Goal: Task Accomplishment & Management: Manage account settings

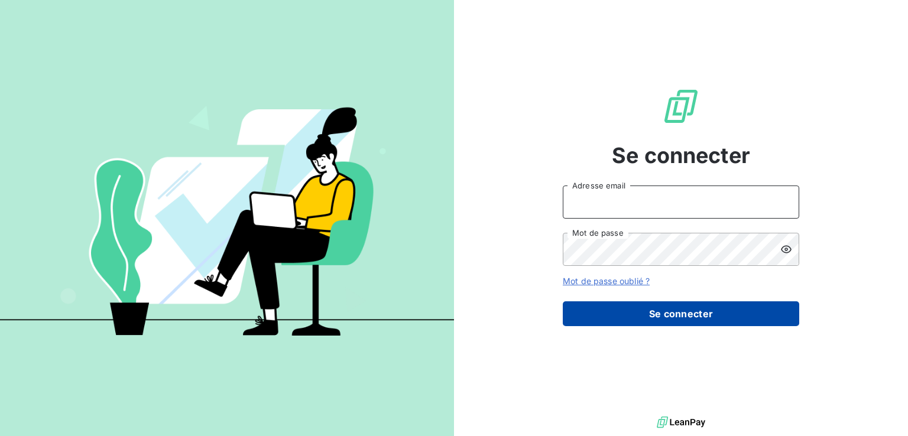
type input "[PERSON_NAME][EMAIL_ADDRESS][PERSON_NAME][DOMAIN_NAME]"
click at [649, 316] on button "Se connecter" at bounding box center [681, 314] width 237 height 25
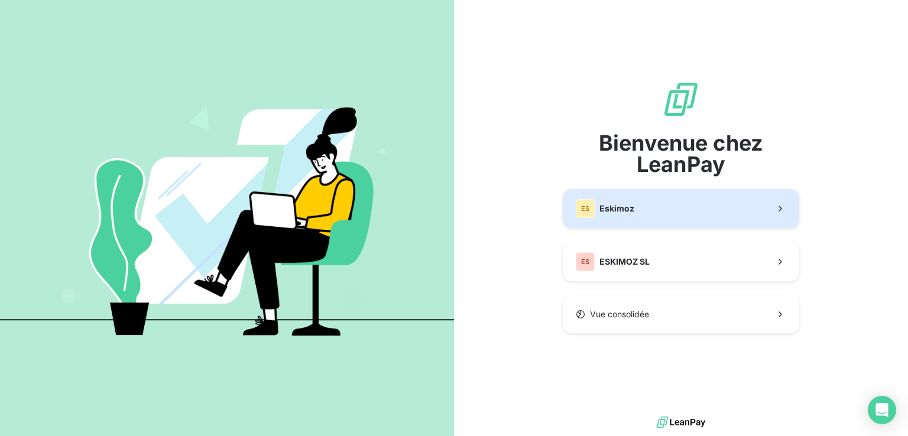
click at [685, 221] on button "ES Eskimoz" at bounding box center [681, 208] width 237 height 39
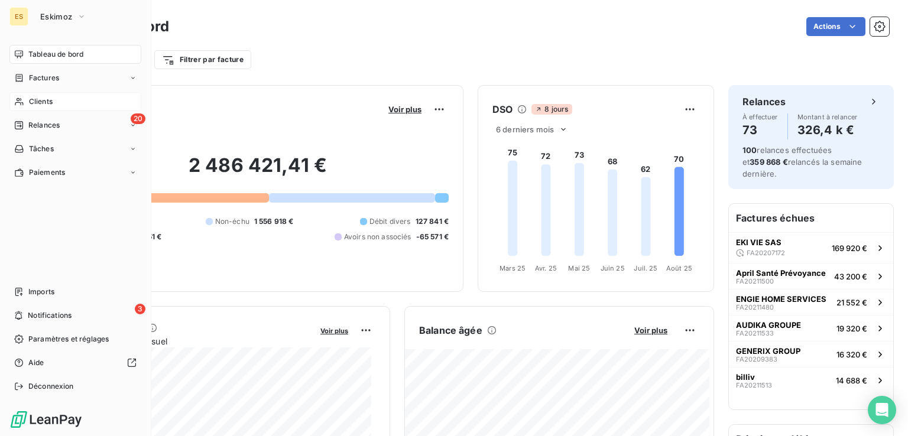
click at [53, 105] on div "Clients" at bounding box center [75, 101] width 132 height 19
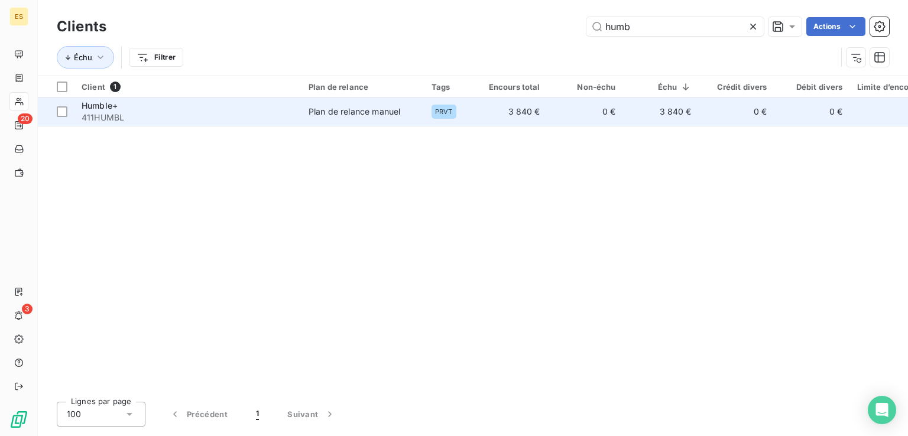
type input "humb"
click at [542, 124] on td "3 840 €" at bounding box center [510, 112] width 76 height 28
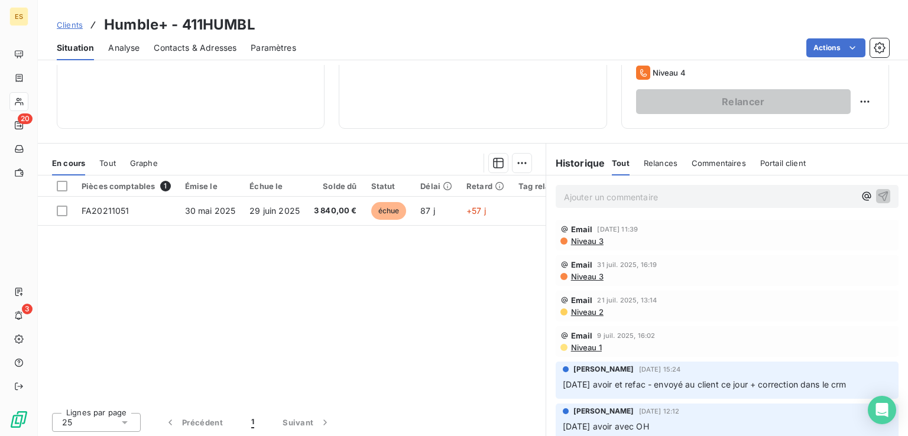
scroll to position [187, 0]
click at [700, 192] on p "Ajouter un commentaire ﻿" at bounding box center [709, 195] width 291 height 15
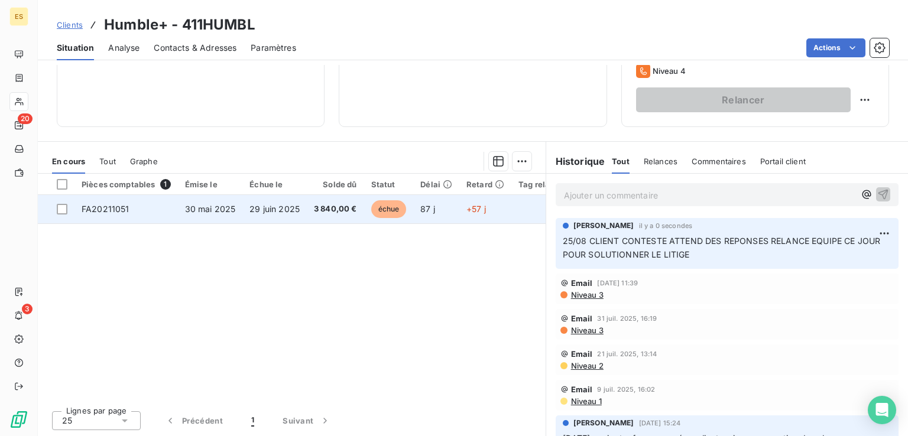
click at [307, 212] on td "3 840,00 €" at bounding box center [335, 209] width 57 height 28
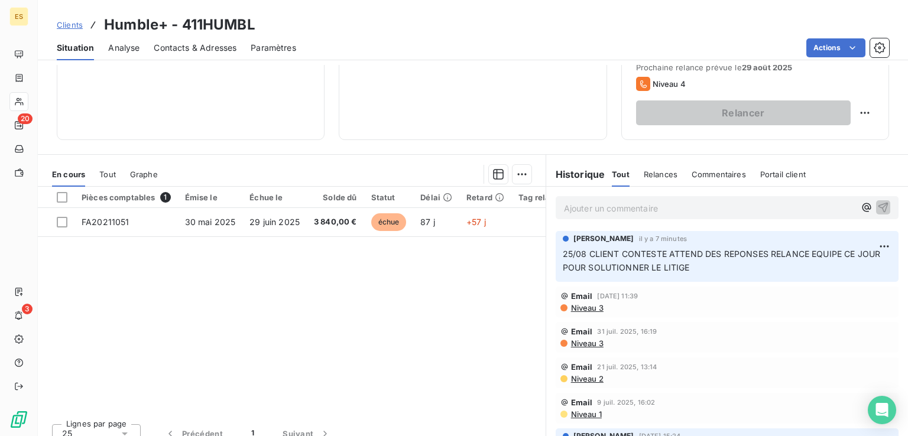
scroll to position [177, 0]
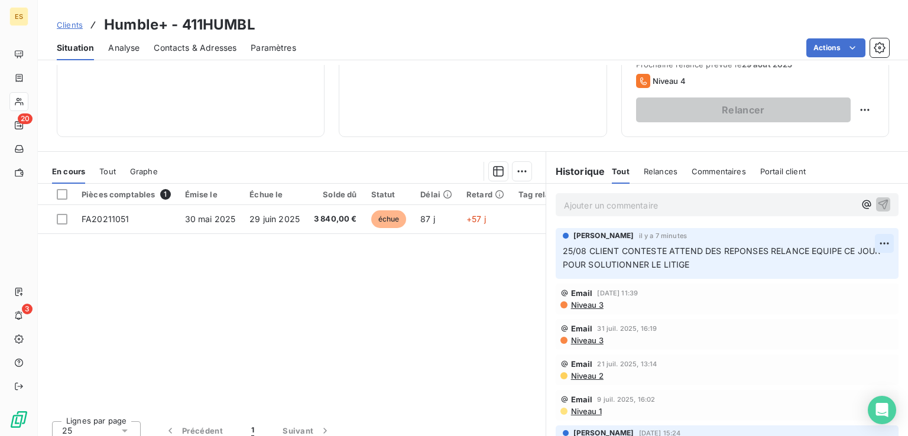
click at [861, 244] on html "ES 20 3 Clients Humble+ - 411HUMBL Situation Analyse Contacts & Adresses Paramè…" at bounding box center [454, 218] width 908 height 436
click at [822, 271] on div "Editer" at bounding box center [838, 269] width 66 height 19
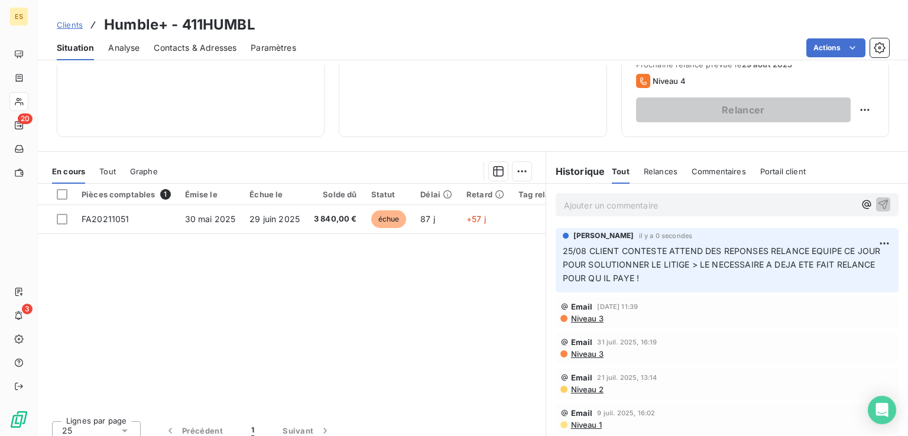
scroll to position [0, 0]
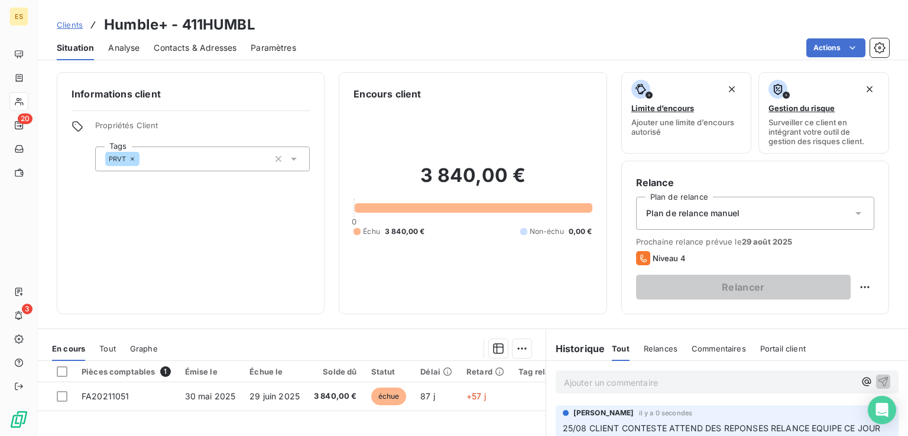
click at [72, 24] on span "Clients" at bounding box center [70, 24] width 26 height 9
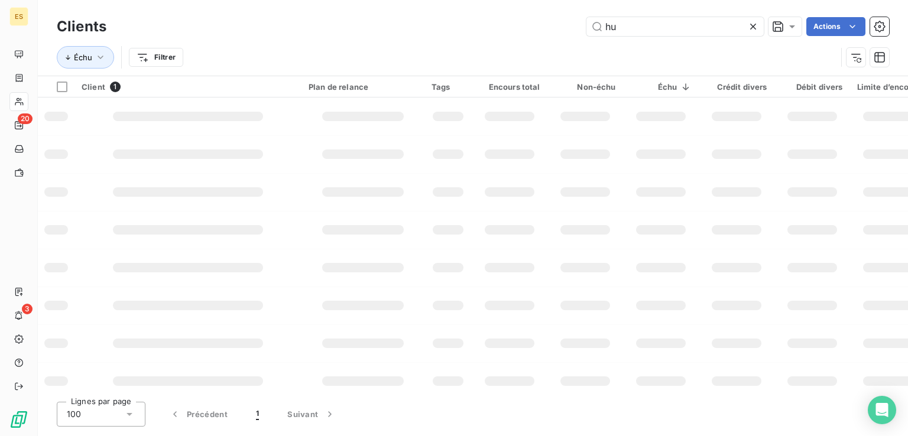
type input "h"
type input "[PERSON_NAME]"
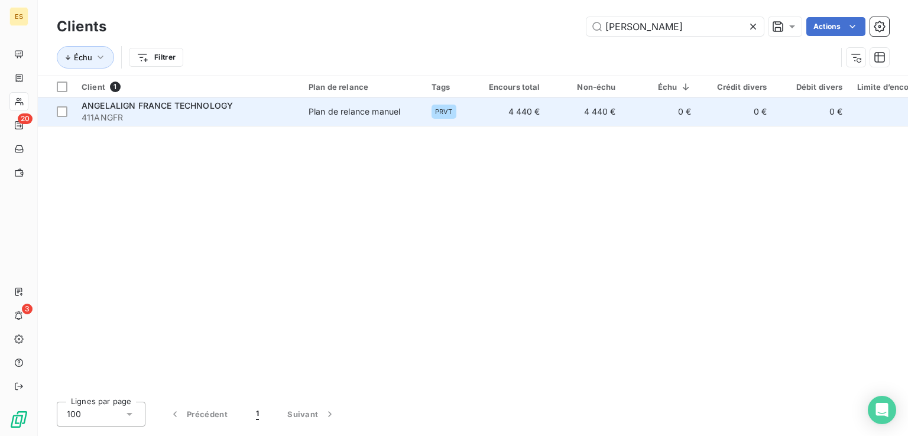
click at [352, 102] on td "Plan de relance manuel" at bounding box center [363, 112] width 123 height 28
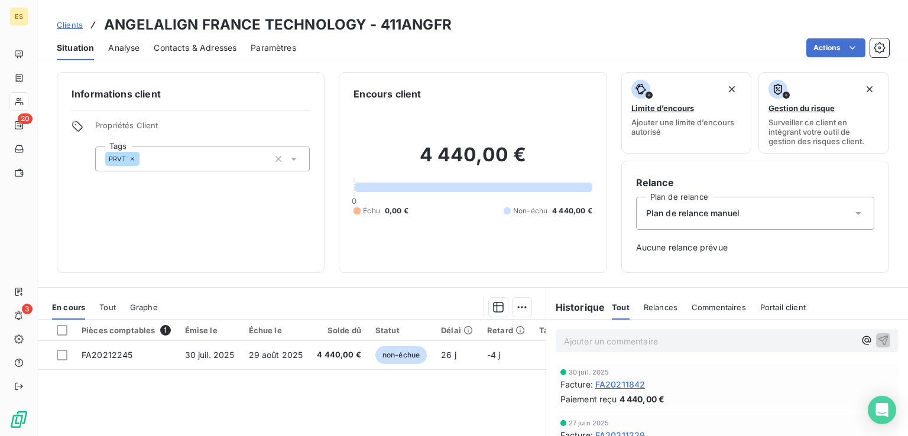
click at [167, 46] on span "Contacts & Adresses" at bounding box center [195, 48] width 83 height 12
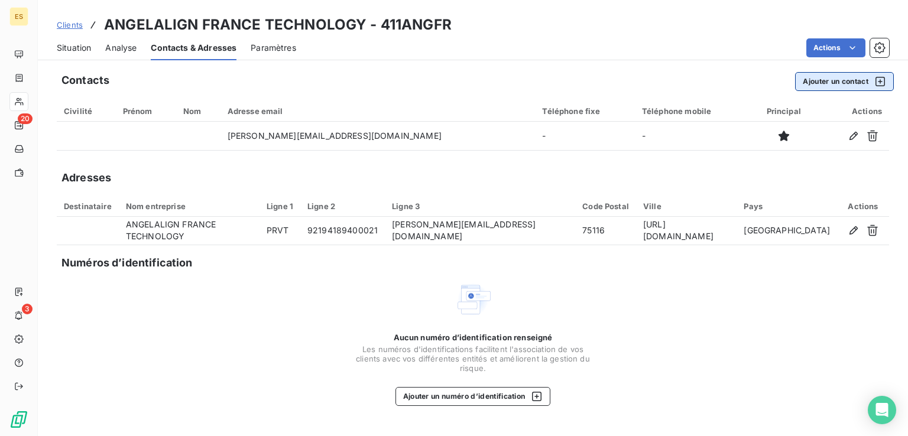
click at [838, 85] on button "Ajouter un contact" at bounding box center [844, 81] width 99 height 19
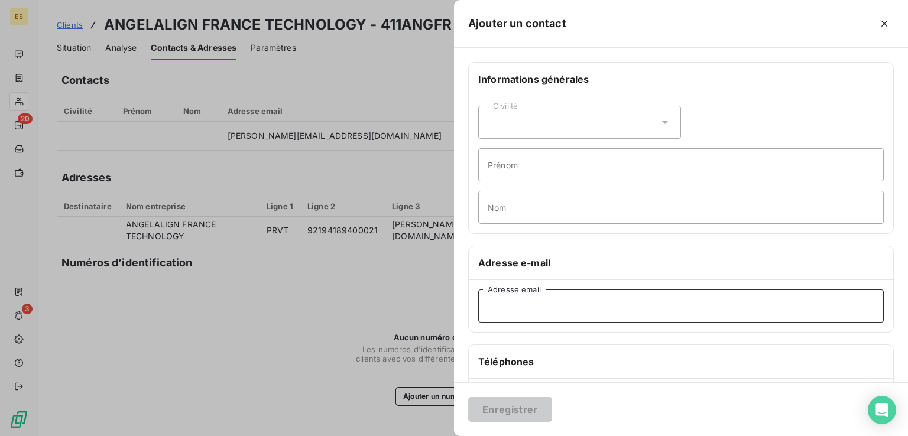
click at [546, 307] on input "Adresse email" at bounding box center [681, 306] width 406 height 33
paste input "[URL][DOMAIN_NAME]"
type input "[URL][DOMAIN_NAME]"
paste input "[EMAIL_ADDRESS][DOMAIN_NAME]"
type input "[EMAIL_ADDRESS][DOMAIN_NAME]"
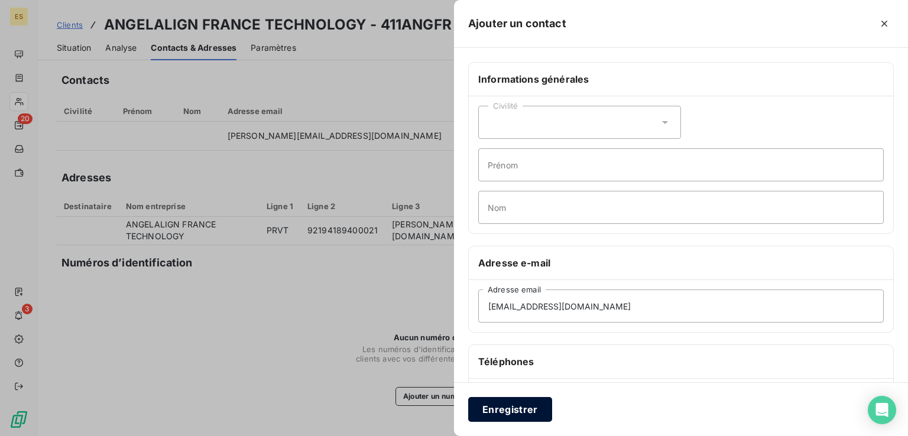
click at [519, 413] on button "Enregistrer" at bounding box center [510, 409] width 84 height 25
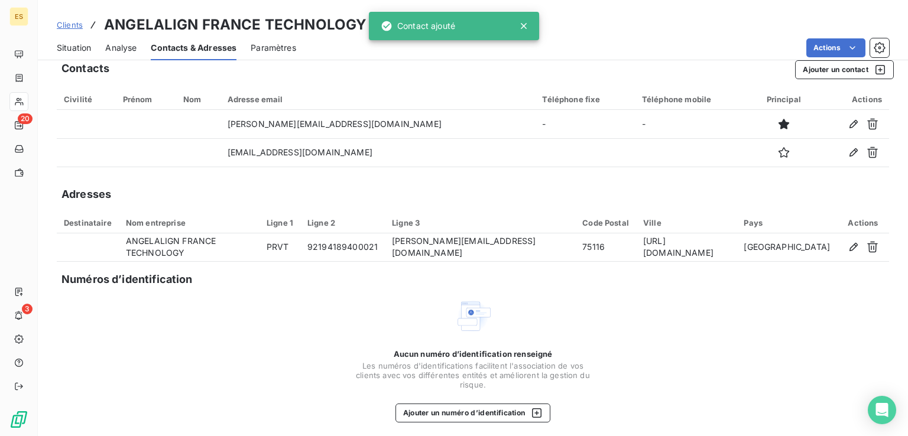
scroll to position [17, 0]
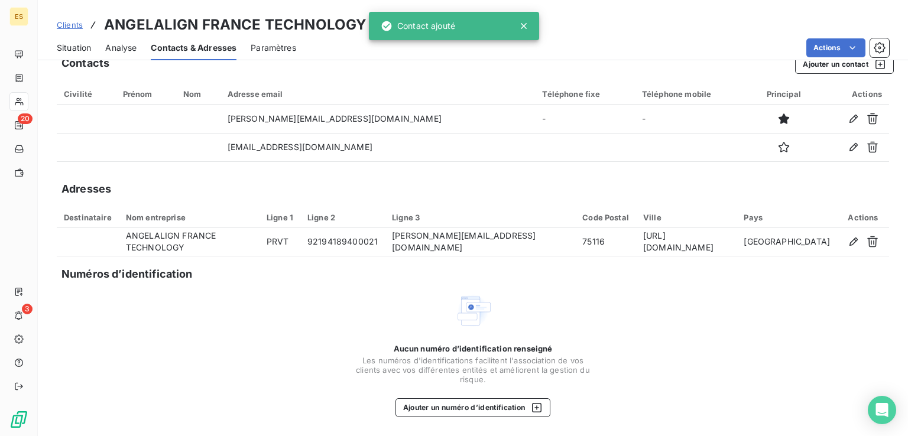
click at [76, 24] on span "Clients" at bounding box center [70, 24] width 26 height 9
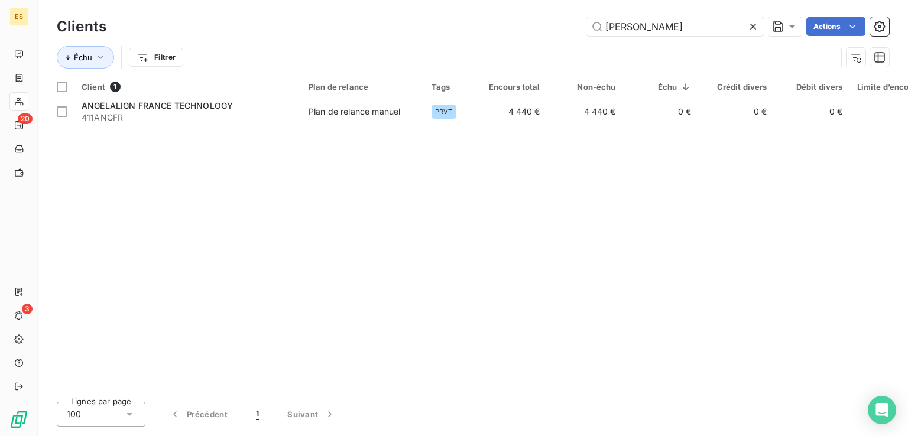
drag, startPoint x: 645, startPoint y: 27, endPoint x: 393, endPoint y: -29, distance: 258.0
click at [393, 0] on html "ES 20 3 Clients [PERSON_NAME] Actions Échu Filtrer Client 1 Plan de relance Tag…" at bounding box center [454, 218] width 908 height 436
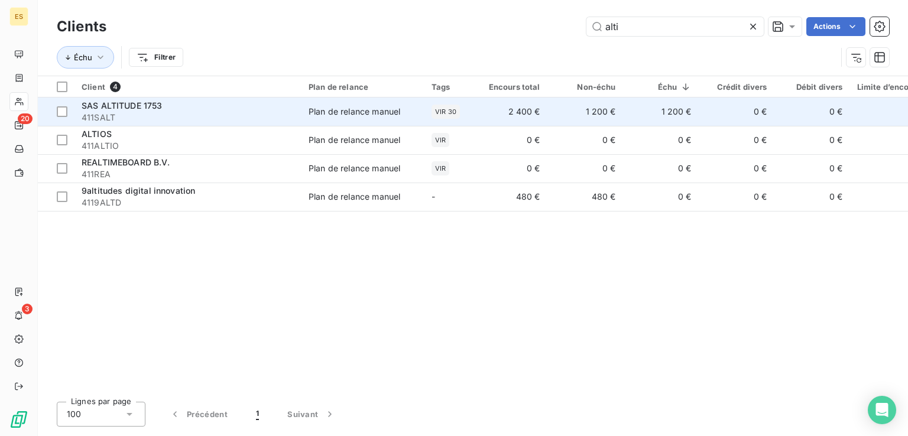
type input "alti"
click at [442, 118] on div "VIR 30" at bounding box center [446, 112] width 28 height 14
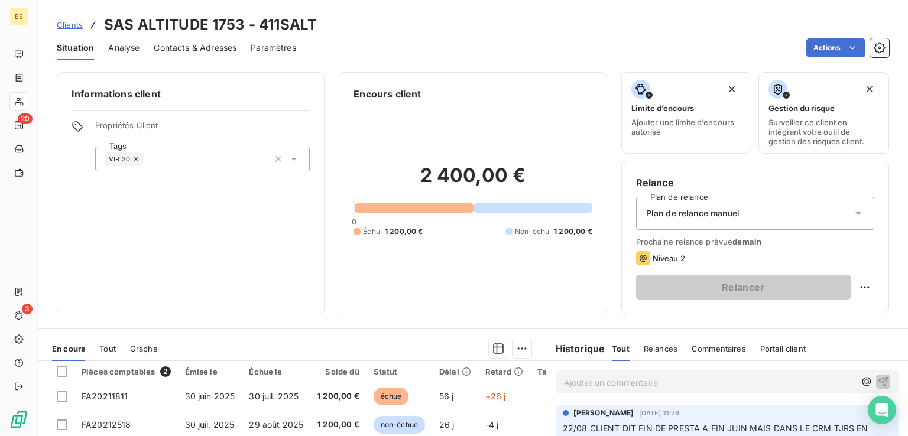
scroll to position [177, 0]
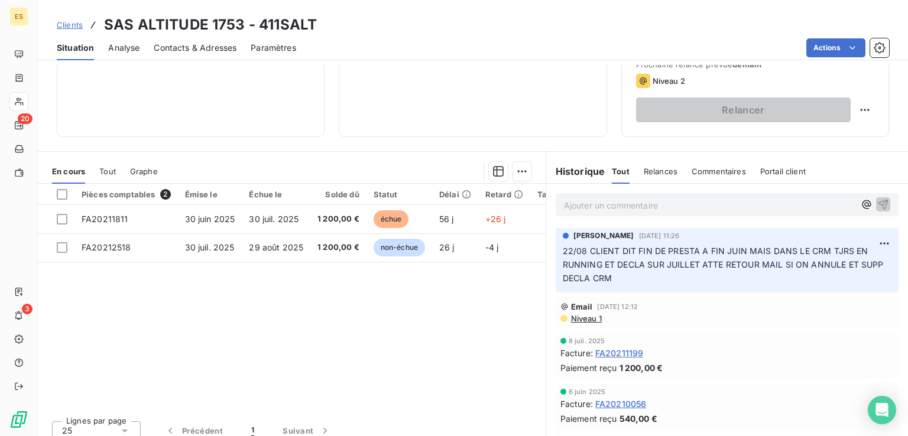
click at [655, 208] on p "Ajouter un commentaire ﻿" at bounding box center [709, 205] width 291 height 15
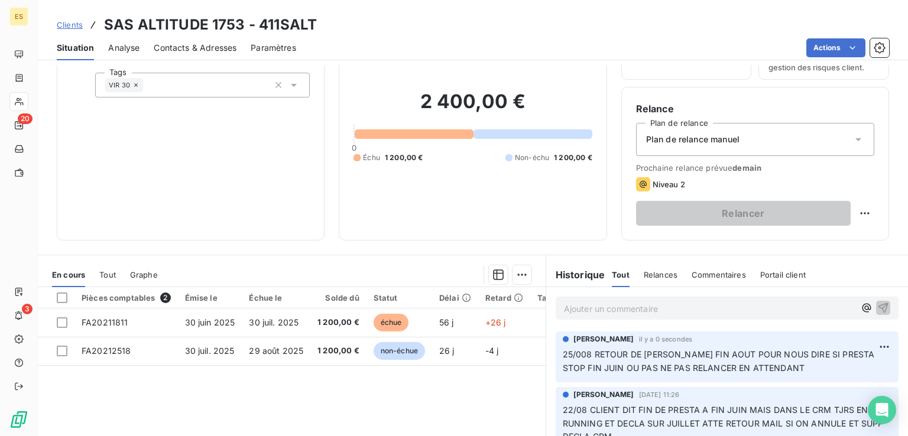
scroll to position [0, 0]
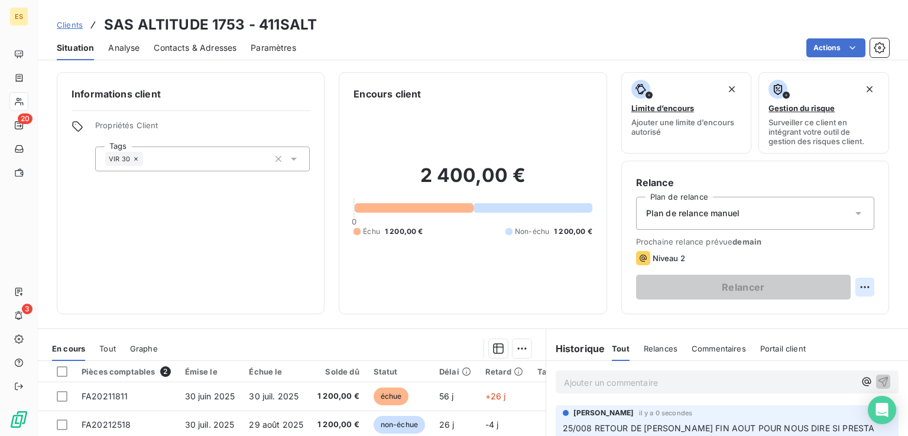
click at [852, 287] on html "ES 20 3 Clients SAS ALTITUDE 1753 - 411SALT Situation Analyse Contacts & Adress…" at bounding box center [454, 218] width 908 height 436
click at [801, 310] on div "Replanifier cette action" at bounding box center [808, 313] width 106 height 19
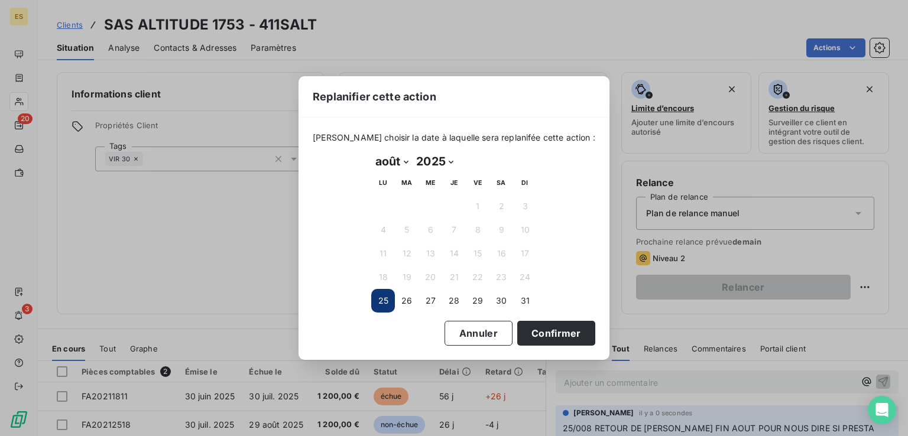
click at [404, 157] on select "janvier février mars avril mai juin juillet août septembre octobre novembre déc…" at bounding box center [391, 161] width 41 height 19
select select "8"
click at [371, 152] on select "janvier février mars avril mai juin juillet août septembre octobre novembre déc…" at bounding box center [391, 161] width 41 height 19
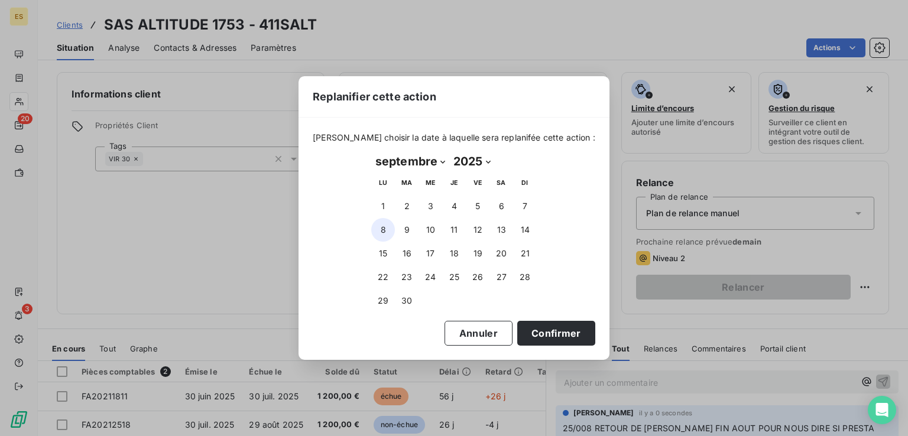
click at [391, 227] on button "8" at bounding box center [383, 230] width 24 height 24
click at [529, 329] on button "Confirmer" at bounding box center [556, 333] width 78 height 25
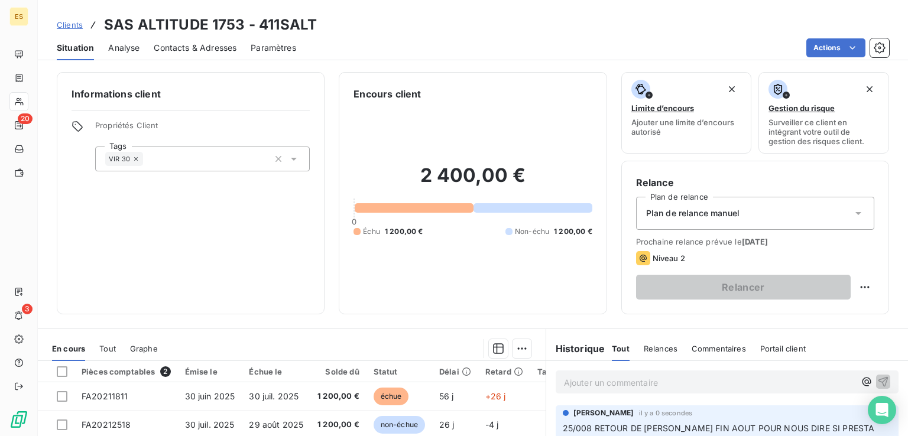
scroll to position [177, 0]
